Goal: Book appointment/travel/reservation

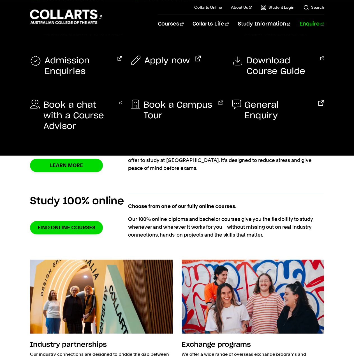
scroll to position [423, 0]
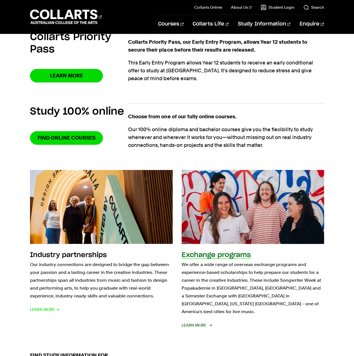
click at [219, 318] on div "Exchange programs We offer a wide range of overseas exchange programs and exper…" at bounding box center [253, 290] width 142 height 78
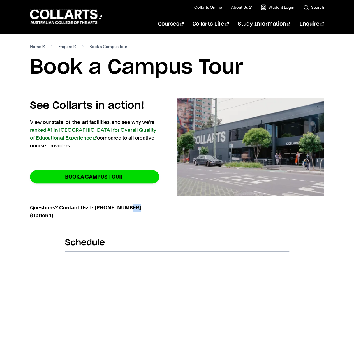
click at [130, 210] on strong "Questions? Contact Us: T: (+61) 1300 818 777 (Option 1)" at bounding box center [85, 212] width 111 height 14
click at [135, 211] on p "Questions? Contact Us: T: (+61) 1300 818 777 (Option 1)" at bounding box center [94, 212] width 129 height 16
click at [189, 225] on div at bounding box center [250, 163] width 147 height 130
drag, startPoint x: 39, startPoint y: 218, endPoint x: 25, endPoint y: 207, distance: 17.9
click at [25, 207] on div "See Collarts in action! View our state-of-the-art facilities, and see why we're…" at bounding box center [177, 163] width 354 height 130
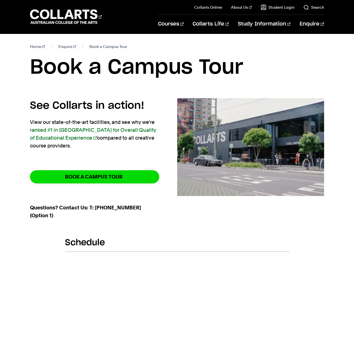
click at [30, 207] on div "See Collarts in action! View our state-of-the-art facilities, and see why we're…" at bounding box center [177, 163] width 354 height 130
drag, startPoint x: 30, startPoint y: 207, endPoint x: 34, endPoint y: 212, distance: 6.2
click at [34, 212] on p "Questions? Contact Us: T: (+61) 1300 818 777 (Option 1)" at bounding box center [94, 212] width 129 height 16
click at [36, 215] on p "Questions? Contact Us: T: (+61) 1300 818 777 (Option 1)" at bounding box center [94, 212] width 129 height 16
click at [28, 205] on div "See Collarts in action! View our state-of-the-art facilities, and see why we're…" at bounding box center [177, 163] width 354 height 130
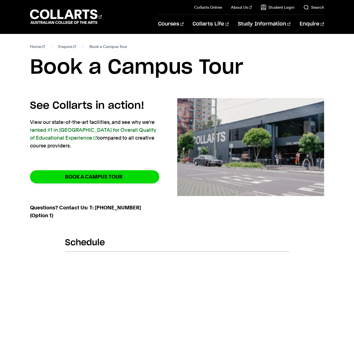
click at [28, 205] on div "See Collarts in action! View our state-of-the-art facilities, and see why we're…" at bounding box center [177, 163] width 354 height 130
drag, startPoint x: 36, startPoint y: 208, endPoint x: 28, endPoint y: 206, distance: 8.4
click at [28, 206] on div "See Collarts in action! View our state-of-the-art facilities, and see why we're…" at bounding box center [177, 163] width 354 height 130
drag, startPoint x: 29, startPoint y: 206, endPoint x: 40, endPoint y: 214, distance: 13.5
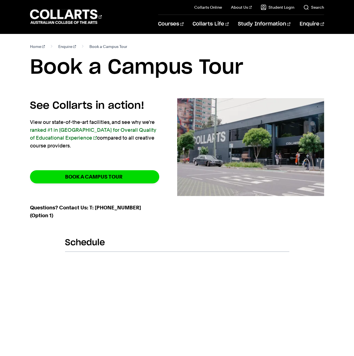
click at [40, 214] on div "See Collarts in action! View our state-of-the-art facilities, and see why we're…" at bounding box center [177, 163] width 354 height 130
click at [40, 214] on p "Questions? Contact Us: T: (+61) 1300 818 777 (Option 1)" at bounding box center [94, 212] width 129 height 16
drag, startPoint x: 38, startPoint y: 215, endPoint x: 30, endPoint y: 207, distance: 10.3
click at [30, 207] on p "Questions? Contact Us: T: (+61) 1300 818 777 (Option 1)" at bounding box center [94, 212] width 129 height 16
click at [30, 207] on strong "Questions? Contact Us: T: (+61) 1300 818 777 (Option 1)" at bounding box center [85, 212] width 111 height 14
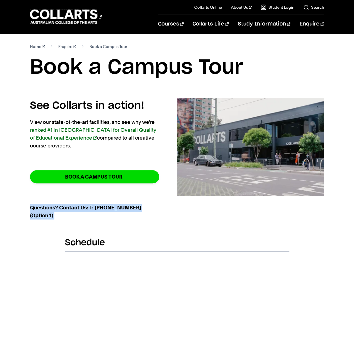
drag, startPoint x: 30, startPoint y: 207, endPoint x: 41, endPoint y: 218, distance: 14.7
click at [41, 218] on p "Questions? Contact Us: T: (+61) 1300 818 777 (Option 1)" at bounding box center [94, 212] width 129 height 16
drag, startPoint x: 41, startPoint y: 218, endPoint x: 31, endPoint y: 205, distance: 15.6
click at [31, 205] on p "Questions? Contact Us: T: (+61) 1300 818 777 (Option 1)" at bounding box center [94, 212] width 129 height 16
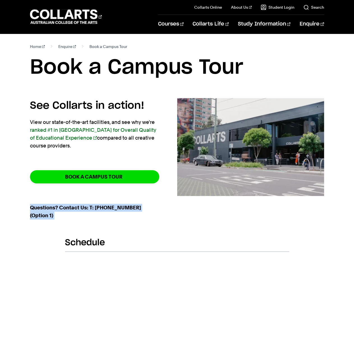
click at [31, 205] on strong "Questions? Contact Us: T: (+61) 1300 818 777 (Option 1)" at bounding box center [85, 212] width 111 height 14
drag, startPoint x: 31, startPoint y: 205, endPoint x: 43, endPoint y: 218, distance: 17.5
click at [43, 218] on p "Questions? Contact Us: T: (+61) 1300 818 777 (Option 1)" at bounding box center [94, 212] width 129 height 16
drag, startPoint x: 43, startPoint y: 218, endPoint x: 35, endPoint y: 209, distance: 12.5
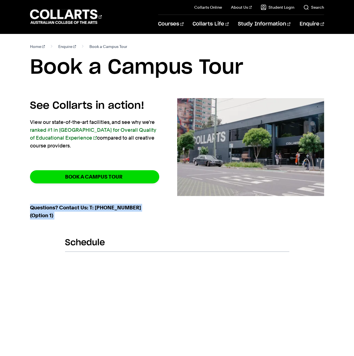
click at [35, 209] on p "Questions? Contact Us: T: (+61) 1300 818 777 (Option 1)" at bounding box center [94, 212] width 129 height 16
click at [35, 209] on strong "Questions? Contact Us: T: (+61) 1300 818 777 (Option 1)" at bounding box center [85, 212] width 111 height 14
drag, startPoint x: 31, startPoint y: 207, endPoint x: 50, endPoint y: 221, distance: 23.4
click at [50, 221] on div "See Collarts in action! View our state-of-the-art facilities, and see why we're…" at bounding box center [103, 163] width 147 height 130
click at [48, 221] on div "See Collarts in action! View our state-of-the-art facilities, and see why we're…" at bounding box center [103, 163] width 147 height 130
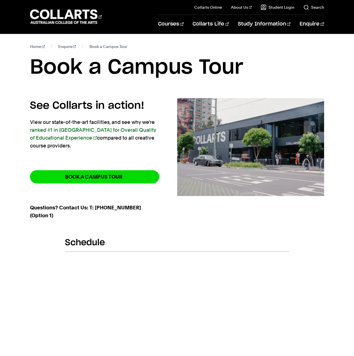
drag, startPoint x: 43, startPoint y: 217, endPoint x: 23, endPoint y: 198, distance: 27.6
click at [23, 198] on div "See Collarts in action! View our state-of-the-art facilities, and see why we're…" at bounding box center [177, 163] width 354 height 130
click at [29, 207] on div "See Collarts in action! View our state-of-the-art facilities, and see why we're…" at bounding box center [177, 163] width 354 height 130
drag, startPoint x: 31, startPoint y: 207, endPoint x: 40, endPoint y: 216, distance: 13.3
click at [40, 216] on p "Questions? Contact Us: T: (+61) 1300 818 777 (Option 1)" at bounding box center [94, 212] width 129 height 16
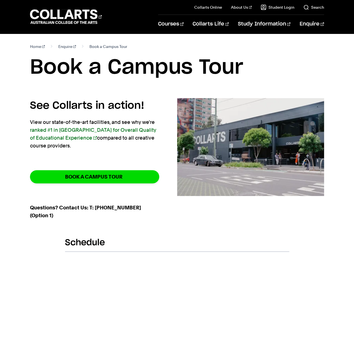
click at [40, 216] on p "Questions? Contact Us: T: (+61) 1300 818 777 (Option 1)" at bounding box center [94, 212] width 129 height 16
drag, startPoint x: 210, startPoint y: 70, endPoint x: 0, endPoint y: 70, distance: 209.9
click at [49, 80] on h1 "Book a Campus Tour" at bounding box center [177, 67] width 294 height 25
drag, startPoint x: 31, startPoint y: 72, endPoint x: 280, endPoint y: 81, distance: 249.1
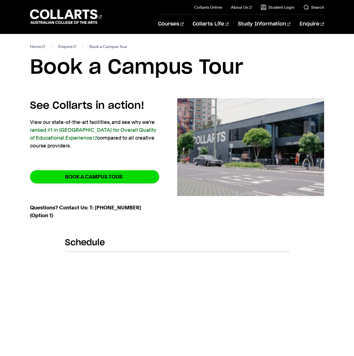
click at [279, 81] on section "Home Enquire Book a Campus Tour Book a Campus Tour" at bounding box center [177, 66] width 294 height 64
click at [280, 81] on section "Home Enquire Book a Campus Tour Book a Campus Tour" at bounding box center [177, 66] width 294 height 64
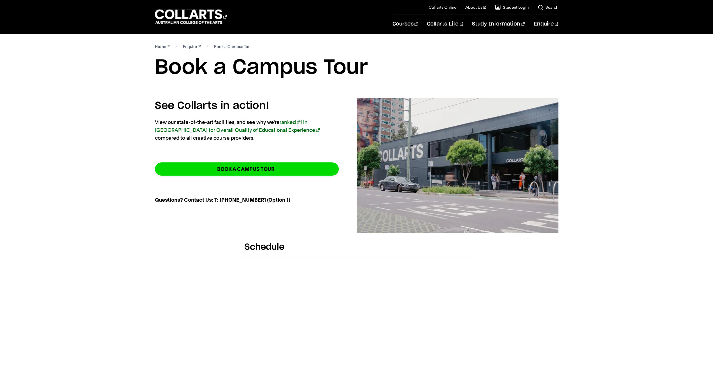
drag, startPoint x: 358, startPoint y: 72, endPoint x: 61, endPoint y: 58, distance: 297.1
click at [163, 80] on h1 "Book a Campus Tour" at bounding box center [357, 67] width 404 height 25
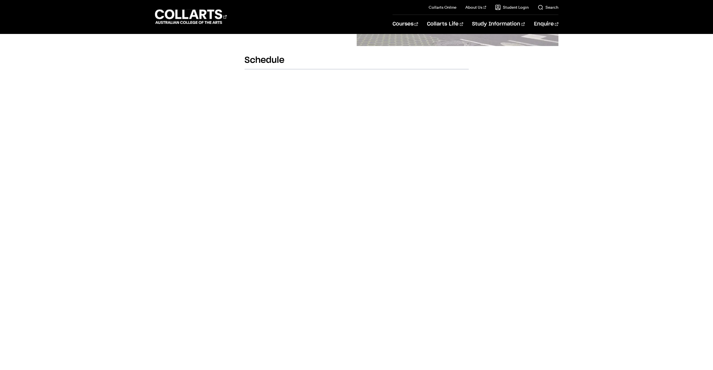
scroll to position [224, 0]
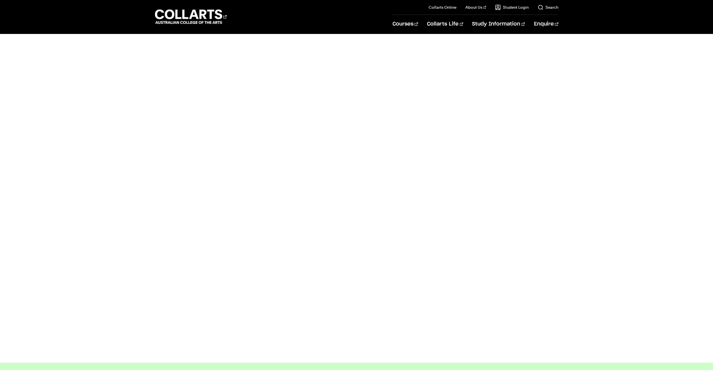
click at [512, 80] on div "Schedule" at bounding box center [357, 183] width 346 height 332
click at [137, 253] on body "Courses Collarts Online Study 100% online About Us History & Values Strategic P…" at bounding box center [356, 213] width 713 height 875
click at [170, 157] on body "Courses Collarts Online Study 100% online About Us History & Values Strategic P…" at bounding box center [356, 213] width 713 height 875
